Goal: Register for event/course: Sign up to attend an event or enroll in a course

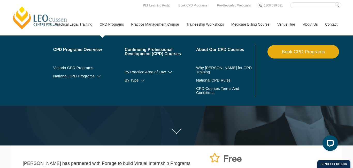
click at [100, 25] on link "CPD Programs" at bounding box center [111, 24] width 31 height 22
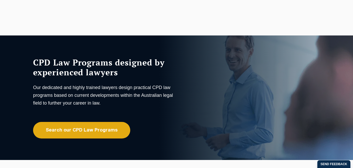
click at [337, 74] on li "Enrol Now" at bounding box center [303, 93] width 72 height 99
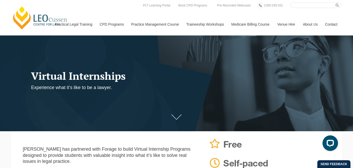
drag, startPoint x: 217, startPoint y: 69, endPoint x: 205, endPoint y: 69, distance: 12.1
click at [182, 70] on div "Virtual Internships Experience what it’s like to be a lawyer." at bounding box center [176, 78] width 353 height 106
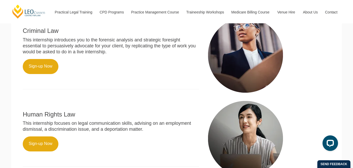
scroll to position [346, 0]
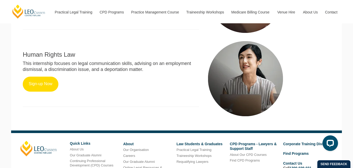
click at [50, 88] on link "Sign-up Now" at bounding box center [41, 83] width 36 height 15
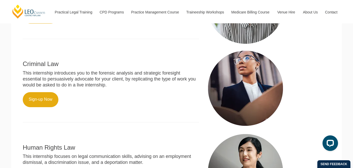
scroll to position [349, 0]
